Goal: Information Seeking & Learning: Learn about a topic

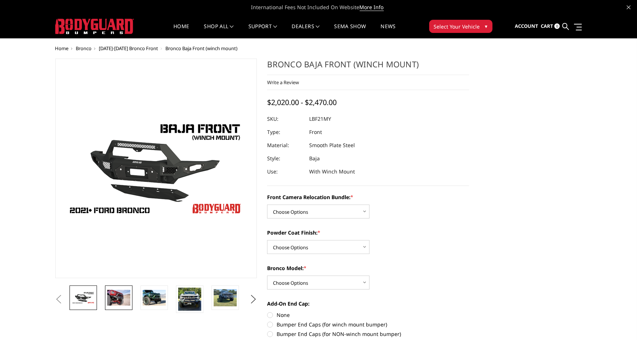
click at [119, 302] on img at bounding box center [118, 297] width 23 height 15
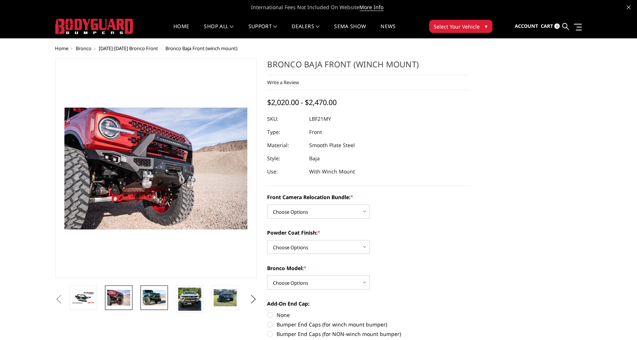
click at [154, 301] on img at bounding box center [154, 297] width 23 height 15
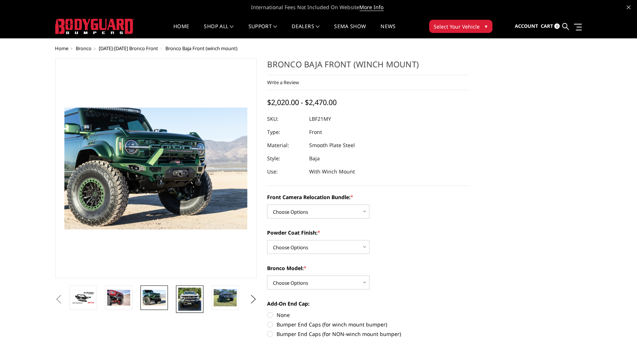
click at [189, 298] on img at bounding box center [189, 299] width 23 height 23
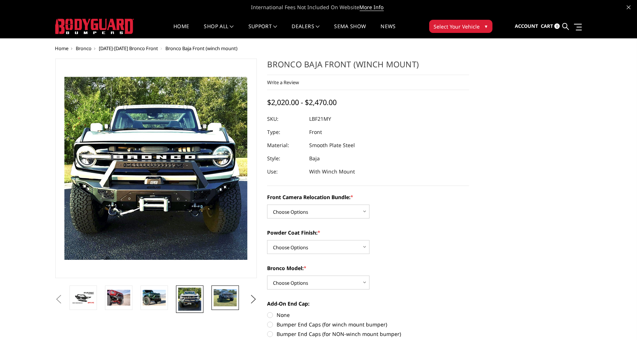
click at [224, 300] on img at bounding box center [225, 297] width 23 height 17
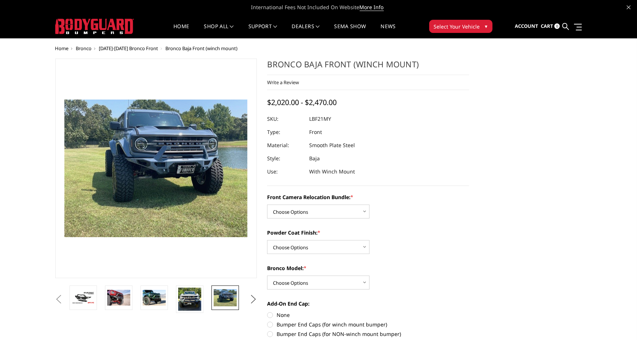
click at [255, 301] on button "Next" at bounding box center [253, 299] width 11 height 11
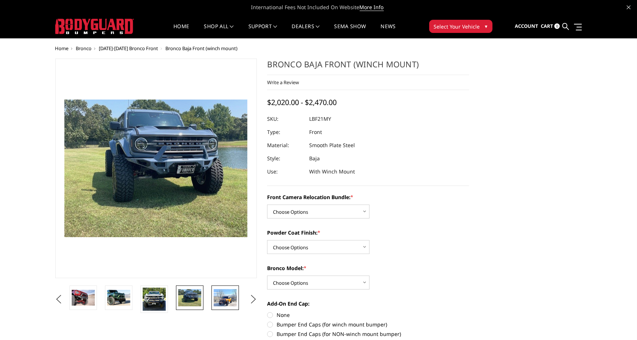
click at [221, 297] on img at bounding box center [225, 297] width 23 height 17
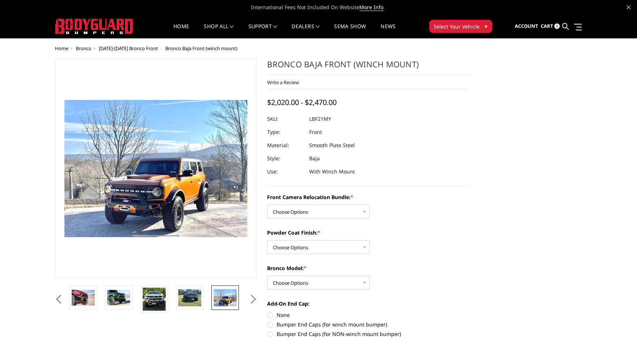
click at [252, 300] on button "Next" at bounding box center [253, 299] width 11 height 11
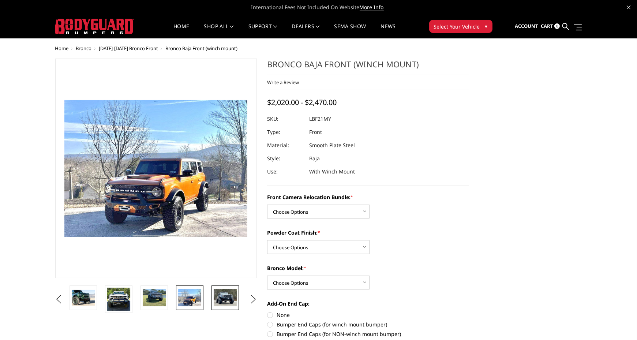
click at [232, 301] on img at bounding box center [225, 297] width 23 height 17
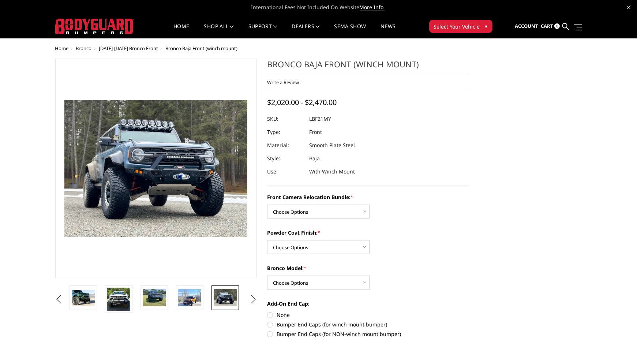
click at [252, 299] on button "Next" at bounding box center [253, 299] width 11 height 11
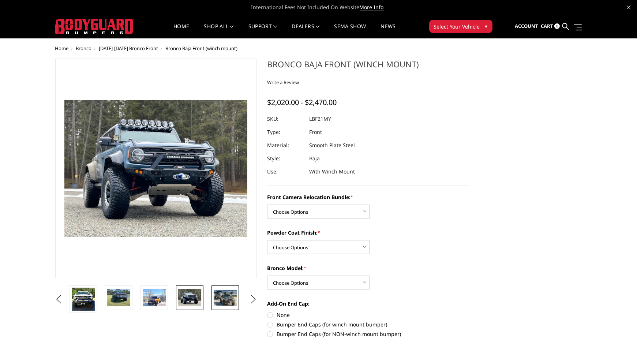
click at [226, 297] on img at bounding box center [225, 297] width 23 height 15
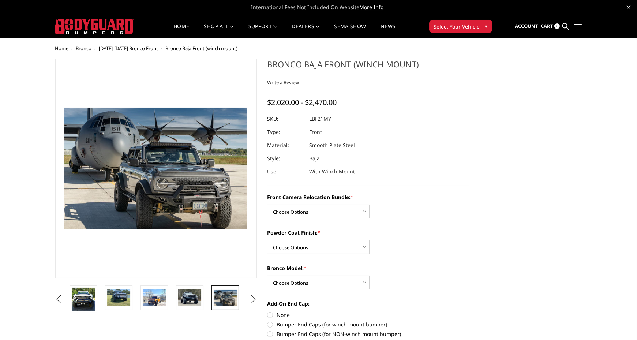
click at [254, 298] on button "Next" at bounding box center [253, 299] width 11 height 11
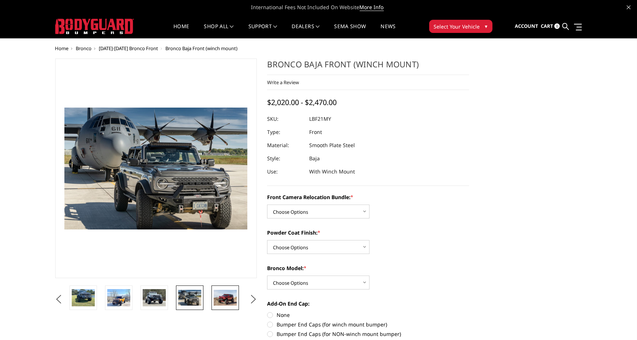
click at [235, 298] on img at bounding box center [225, 297] width 23 height 15
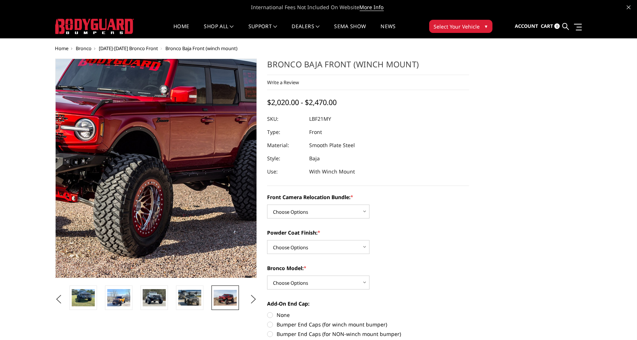
click at [195, 275] on img at bounding box center [105, 123] width 468 height 312
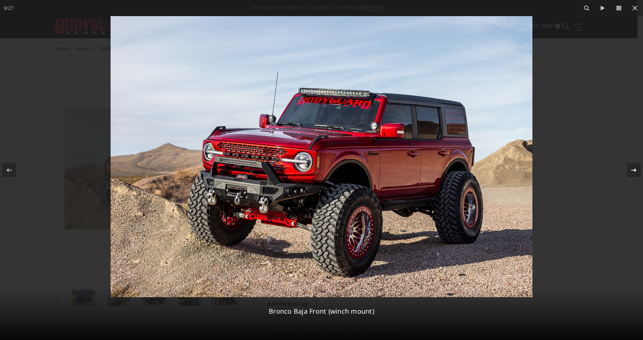
click at [635, 169] on icon at bounding box center [633, 170] width 9 height 9
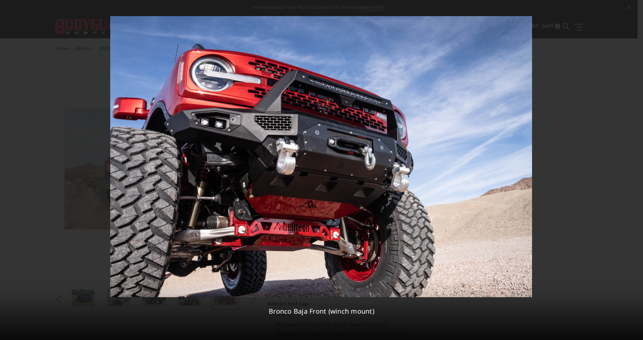
click at [635, 169] on div "10 / 27 Bronco Baja Front (winch mount)" at bounding box center [321, 170] width 643 height 340
click at [635, 169] on icon at bounding box center [633, 170] width 9 height 9
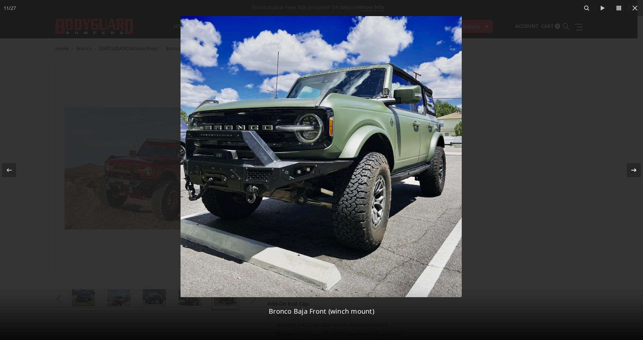
click at [635, 169] on div "11 / 27 Bronco Baja Front (winch mount)" at bounding box center [321, 170] width 643 height 340
click at [637, 171] on icon at bounding box center [633, 170] width 9 height 9
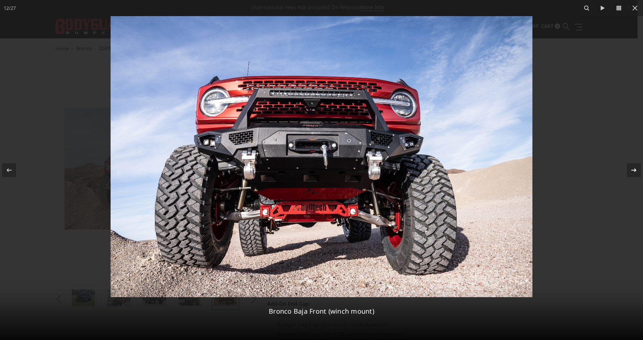
click at [637, 171] on icon at bounding box center [633, 170] width 9 height 9
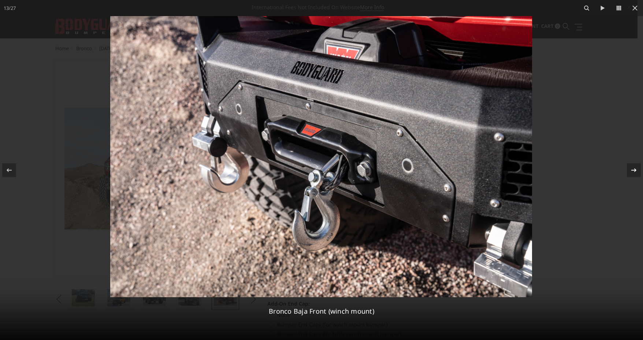
click at [636, 172] on icon at bounding box center [633, 170] width 9 height 9
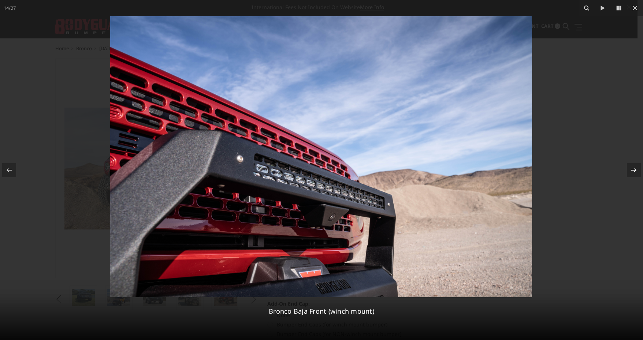
click at [636, 172] on div "14 / 27 Bronco Baja Front (winch mount)" at bounding box center [321, 170] width 643 height 340
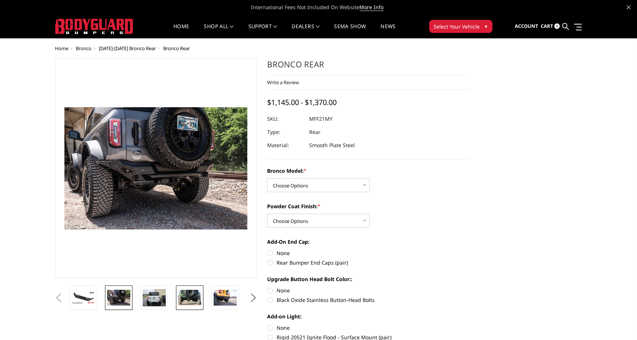
click at [194, 295] on img at bounding box center [189, 297] width 23 height 15
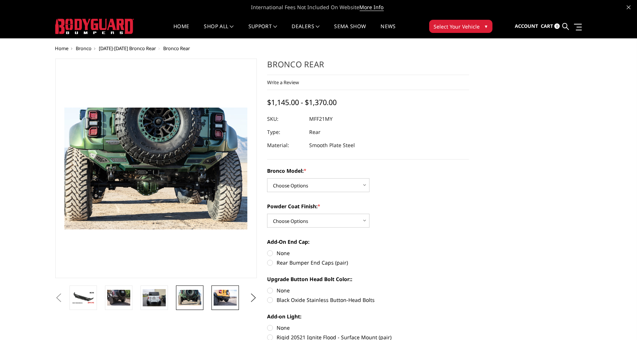
click at [232, 294] on img at bounding box center [225, 297] width 23 height 15
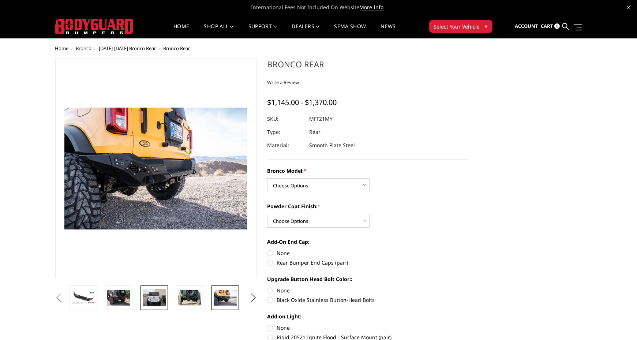
click at [152, 297] on img at bounding box center [154, 297] width 23 height 17
